Goal: Check status: Check status

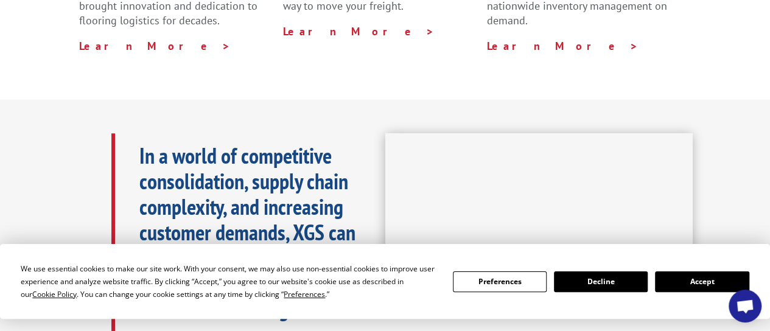
scroll to position [548, 0]
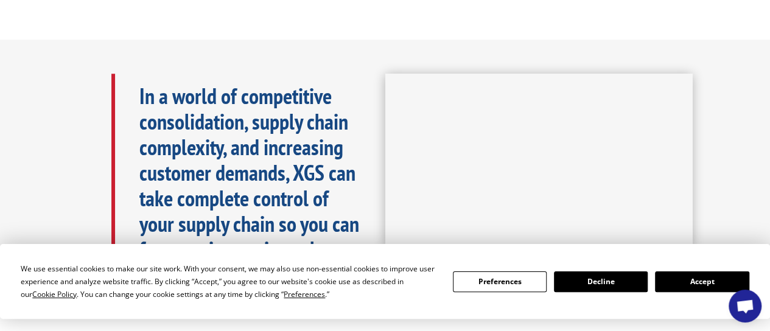
click at [745, 280] on button "Accept" at bounding box center [702, 282] width 94 height 21
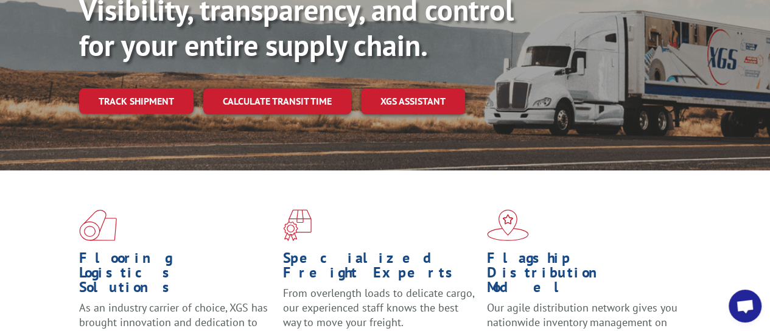
scroll to position [0, 0]
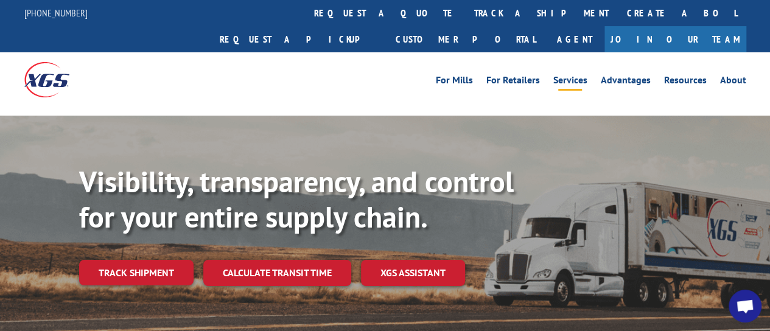
click at [584, 76] on link "Services" at bounding box center [571, 82] width 34 height 13
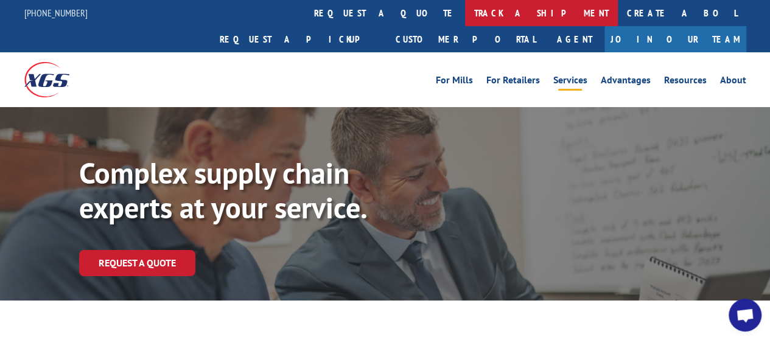
click at [465, 15] on link "track a shipment" at bounding box center [541, 13] width 153 height 26
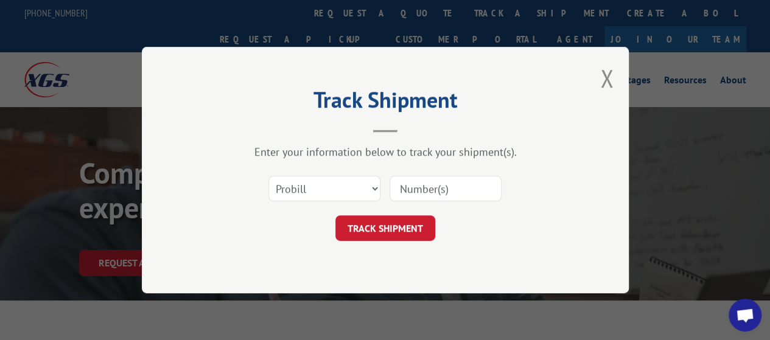
click at [425, 191] on input at bounding box center [446, 189] width 112 height 26
click at [358, 186] on select "Select category... Probill BOL PO" at bounding box center [325, 189] width 112 height 26
click at [424, 185] on input at bounding box center [446, 189] width 112 height 26
click at [441, 192] on input at bounding box center [446, 189] width 112 height 26
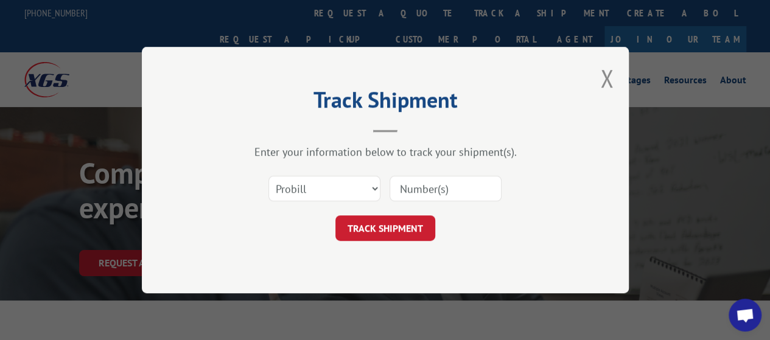
paste input "70037640"
type input "70037640"
click at [403, 216] on button "TRACK SHIPMENT" at bounding box center [386, 229] width 100 height 26
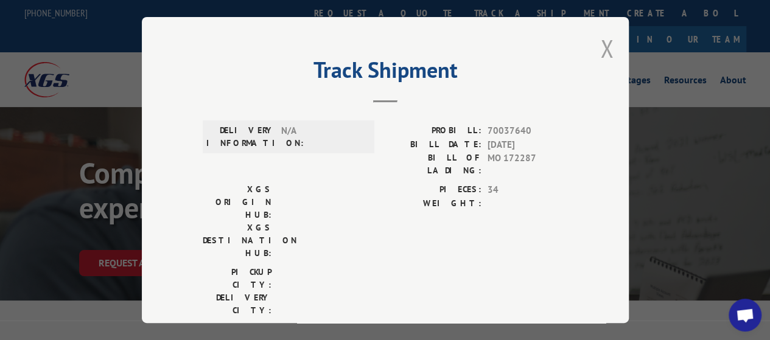
click at [605, 46] on button "Close modal" at bounding box center [606, 48] width 13 height 32
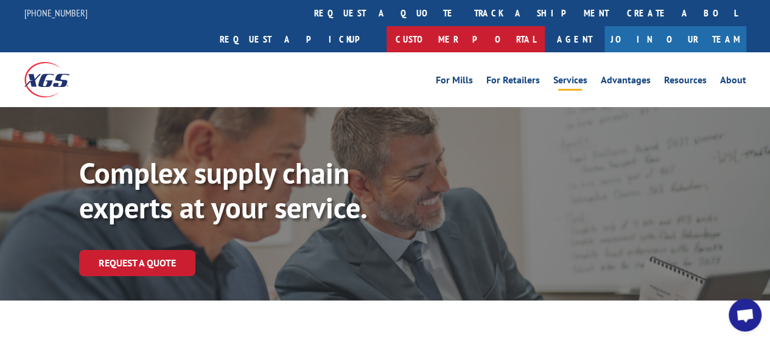
click at [545, 26] on link "Customer Portal" at bounding box center [466, 39] width 158 height 26
